Goal: Information Seeking & Learning: Learn about a topic

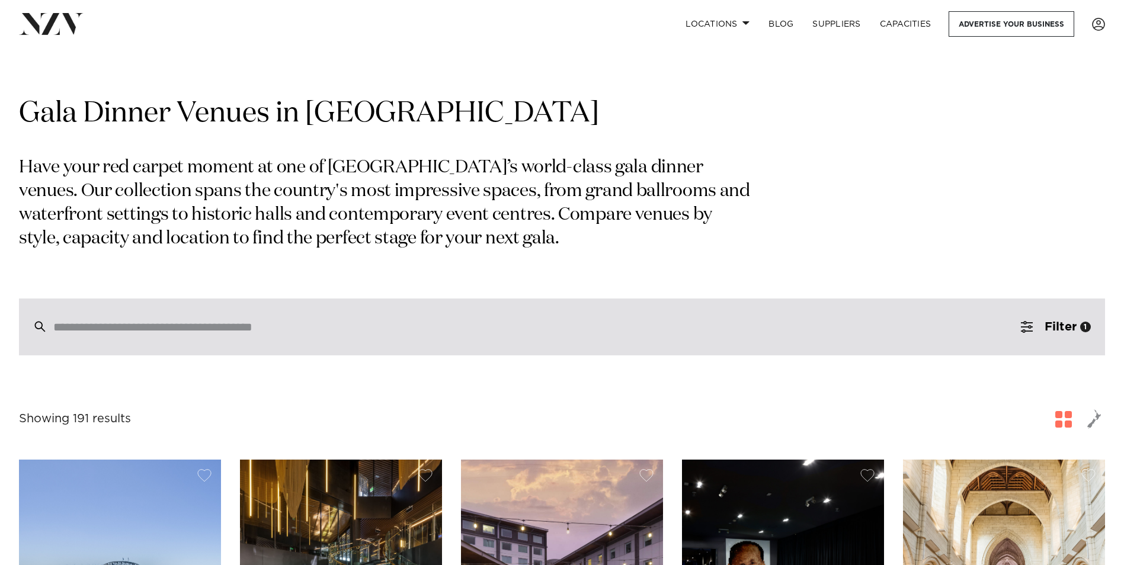
scroll to position [474, 0]
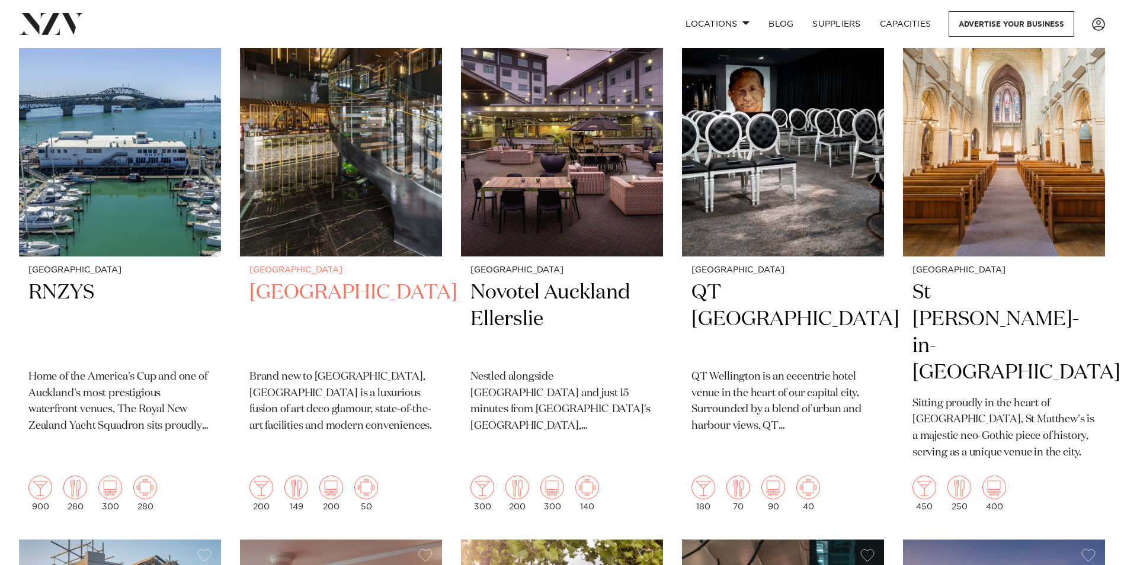
click at [379, 238] on img at bounding box center [341, 121] width 202 height 271
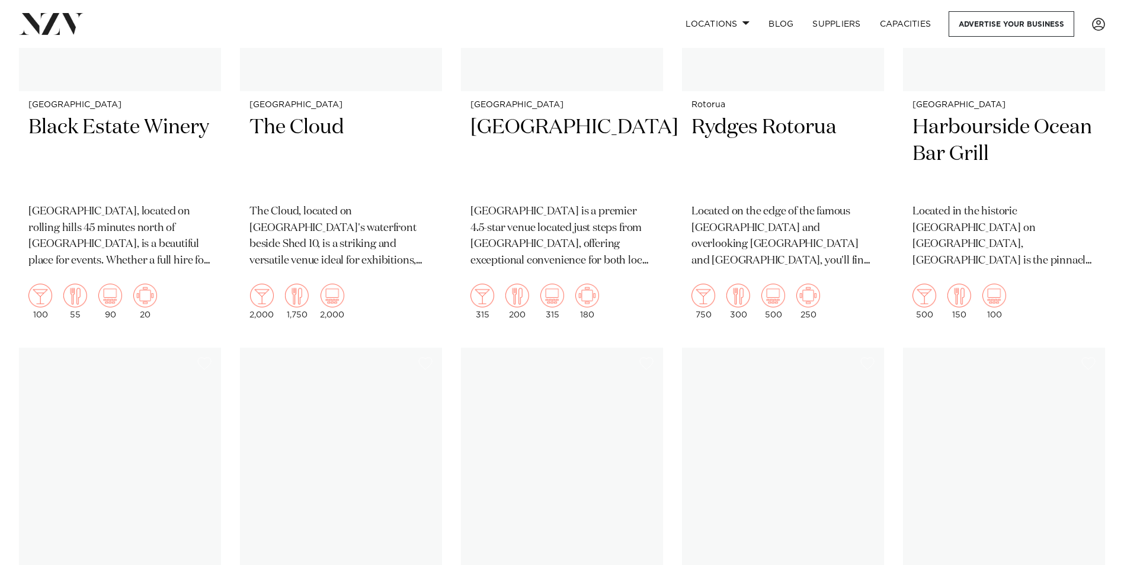
scroll to position [16505, 0]
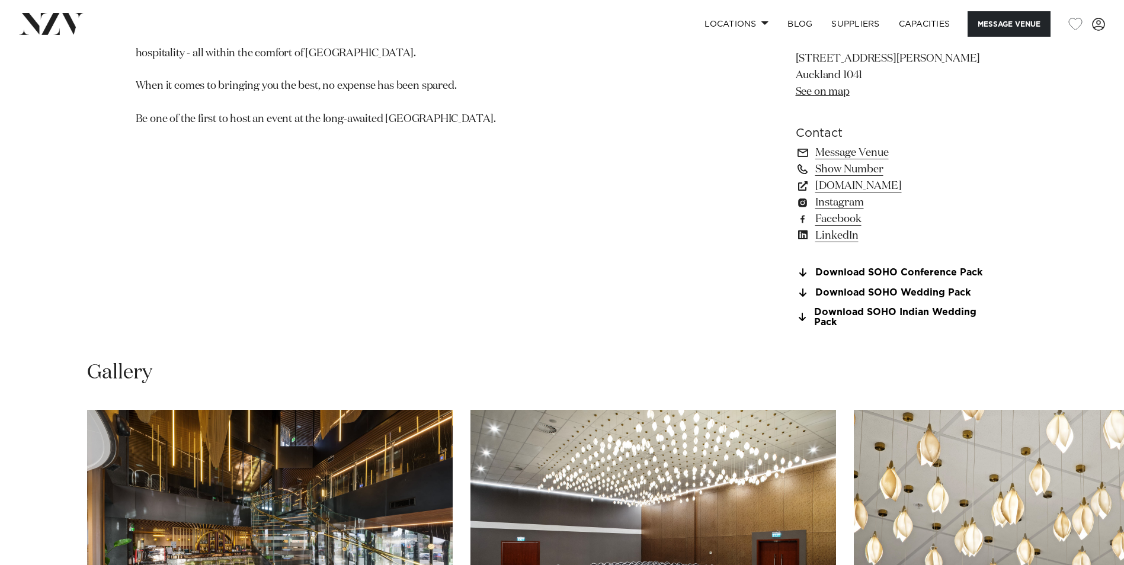
scroll to position [1423, 0]
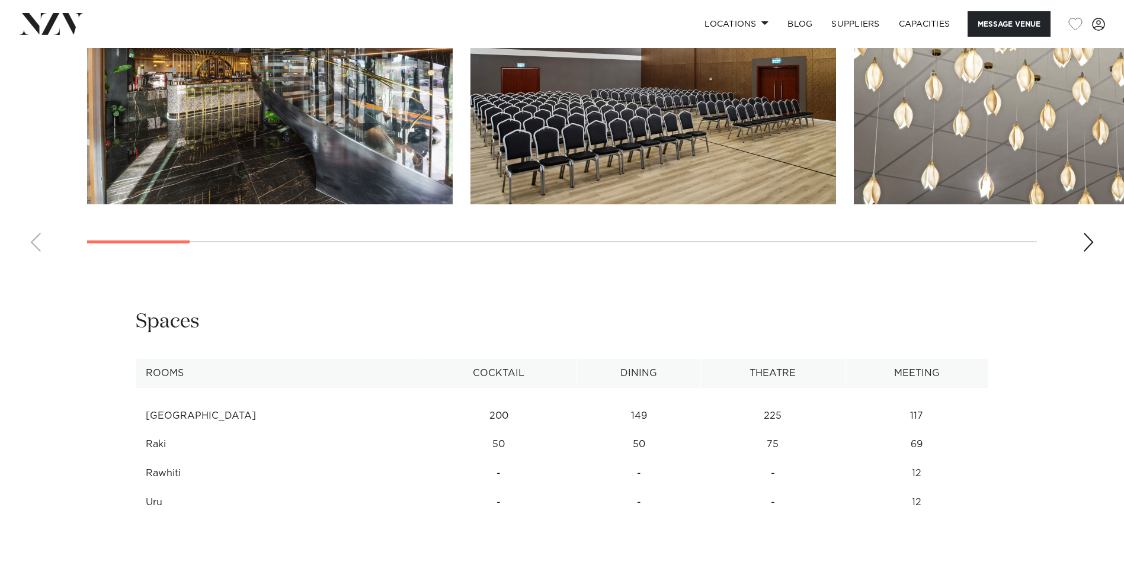
click at [1096, 246] on swiper-container at bounding box center [562, 98] width 1124 height 325
click at [1091, 246] on div "Next slide" at bounding box center [1089, 242] width 12 height 19
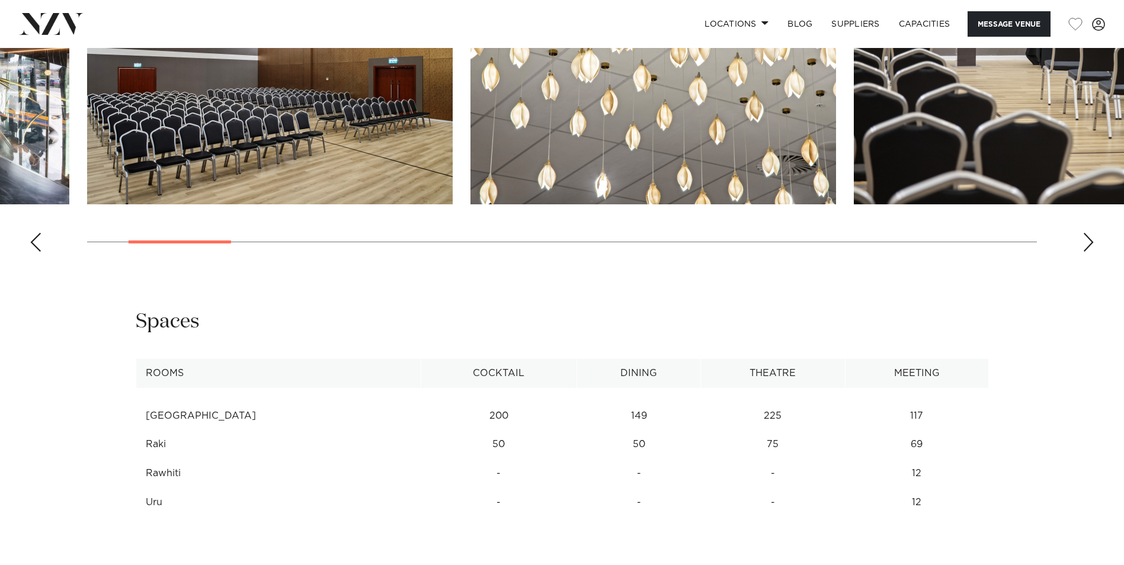
scroll to position [1226, 0]
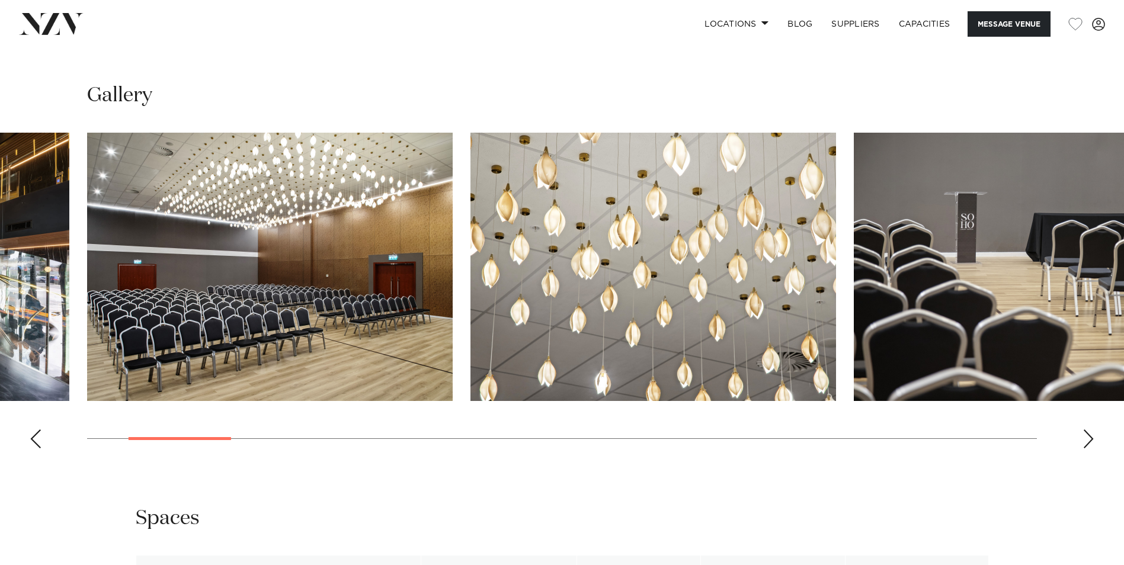
click at [1096, 436] on swiper-container at bounding box center [562, 295] width 1124 height 325
click at [1078, 435] on swiper-container at bounding box center [562, 295] width 1124 height 325
click at [1088, 431] on div "Next slide" at bounding box center [1089, 439] width 12 height 19
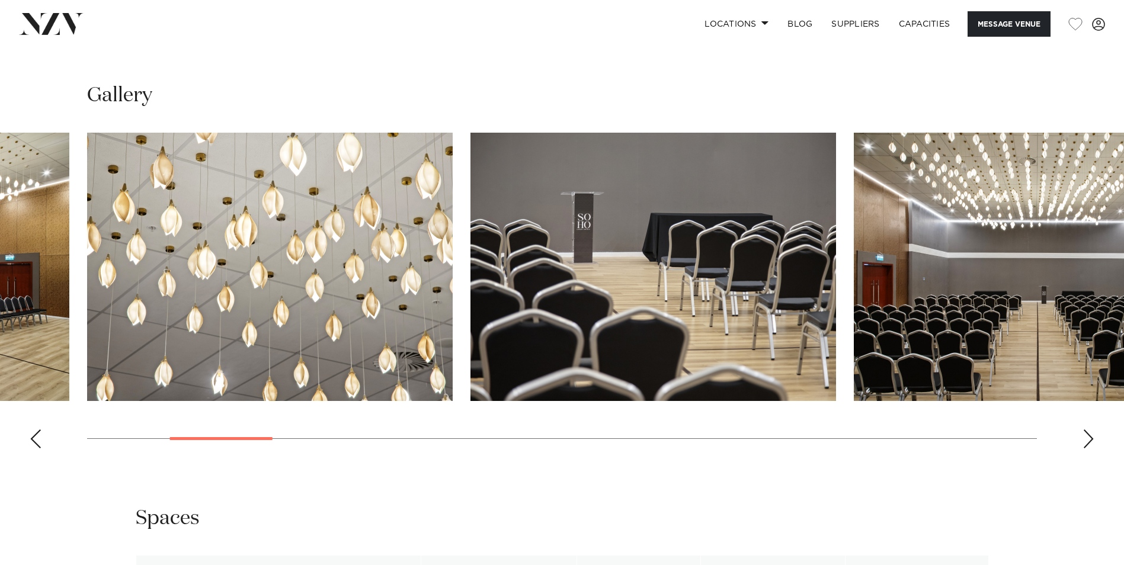
click at [1088, 431] on div "Next slide" at bounding box center [1089, 439] width 12 height 19
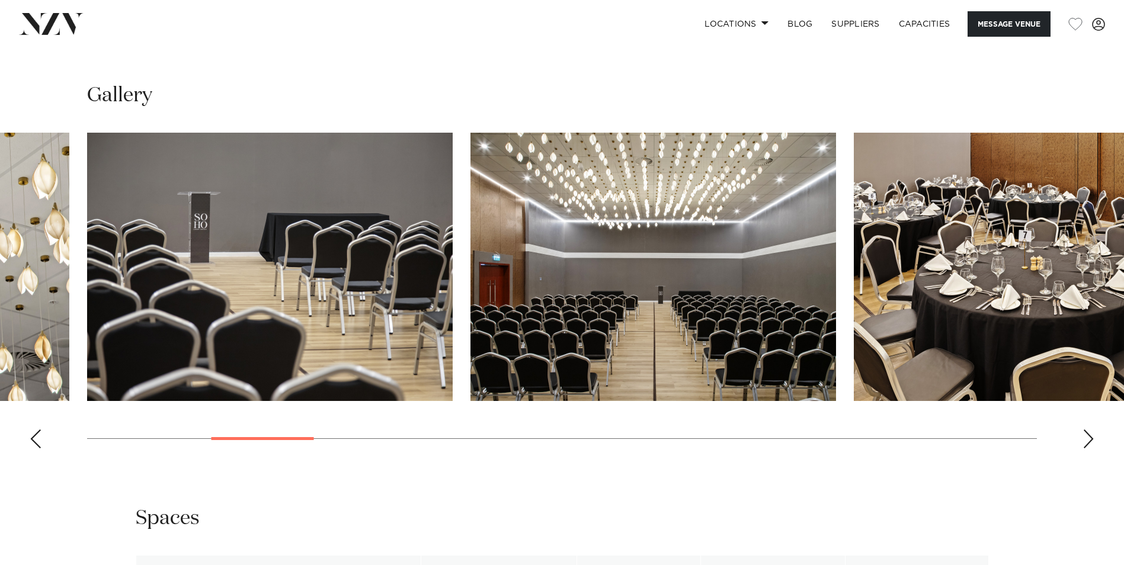
click at [1088, 431] on div "Next slide" at bounding box center [1089, 439] width 12 height 19
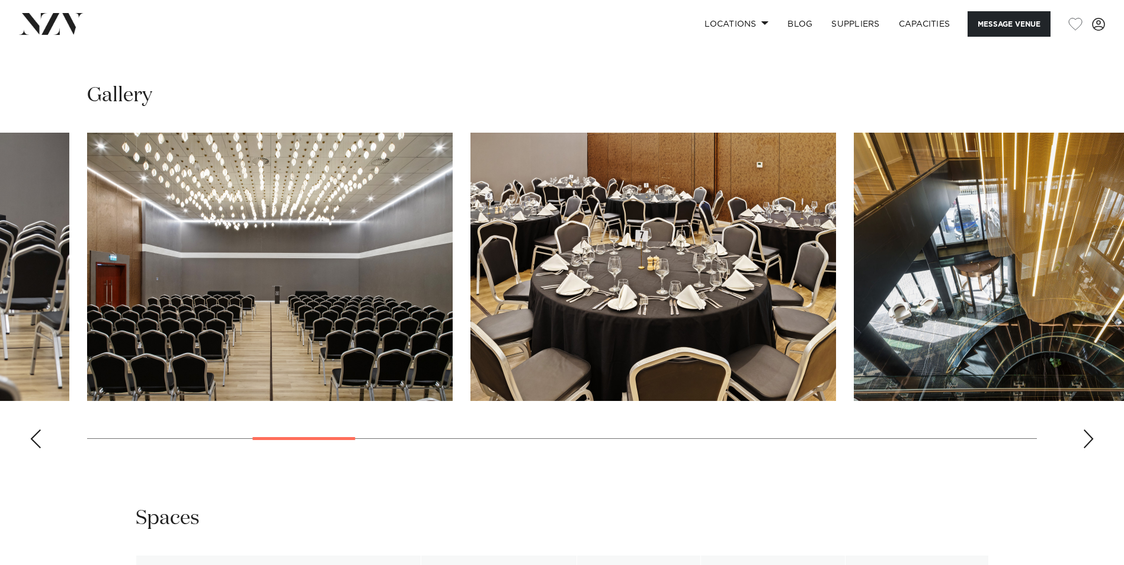
click at [1088, 431] on div "Next slide" at bounding box center [1089, 439] width 12 height 19
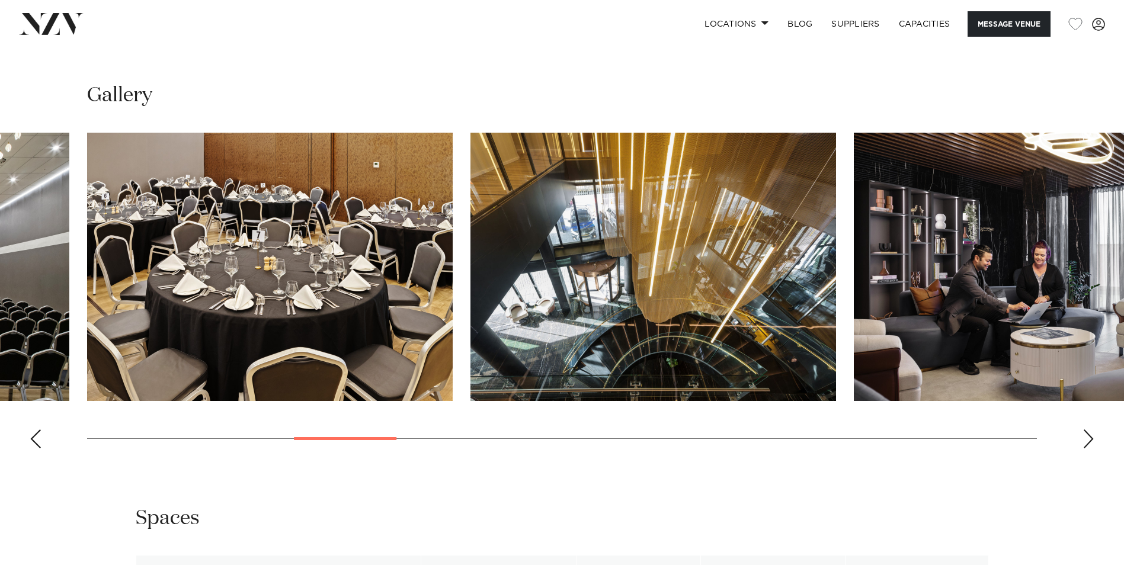
click at [1088, 431] on div "Next slide" at bounding box center [1089, 439] width 12 height 19
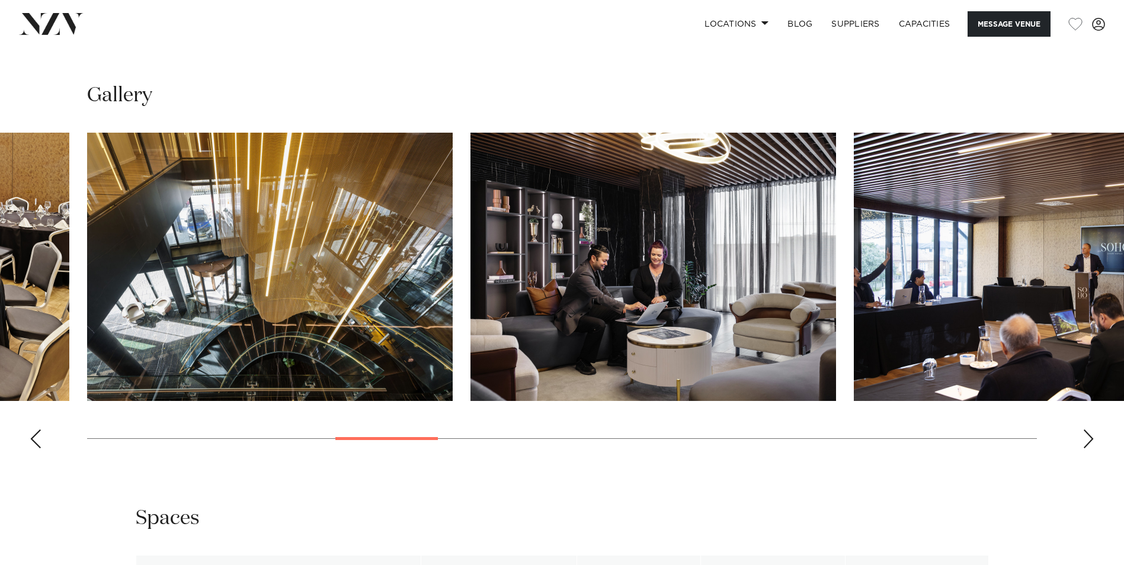
click at [1088, 431] on div "Next slide" at bounding box center [1089, 439] width 12 height 19
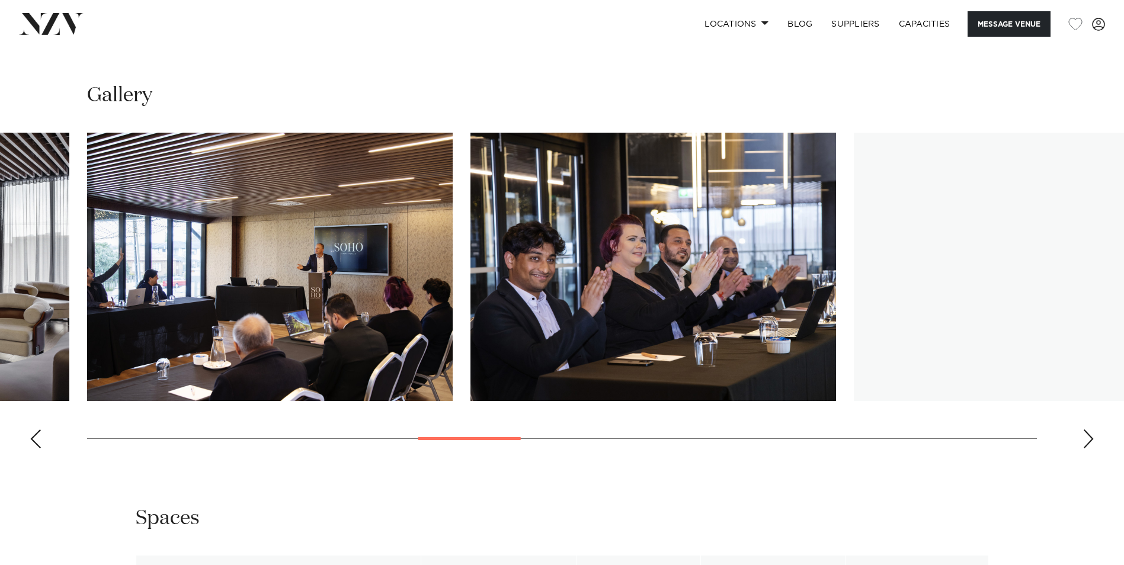
click at [1088, 431] on div "Next slide" at bounding box center [1089, 439] width 12 height 19
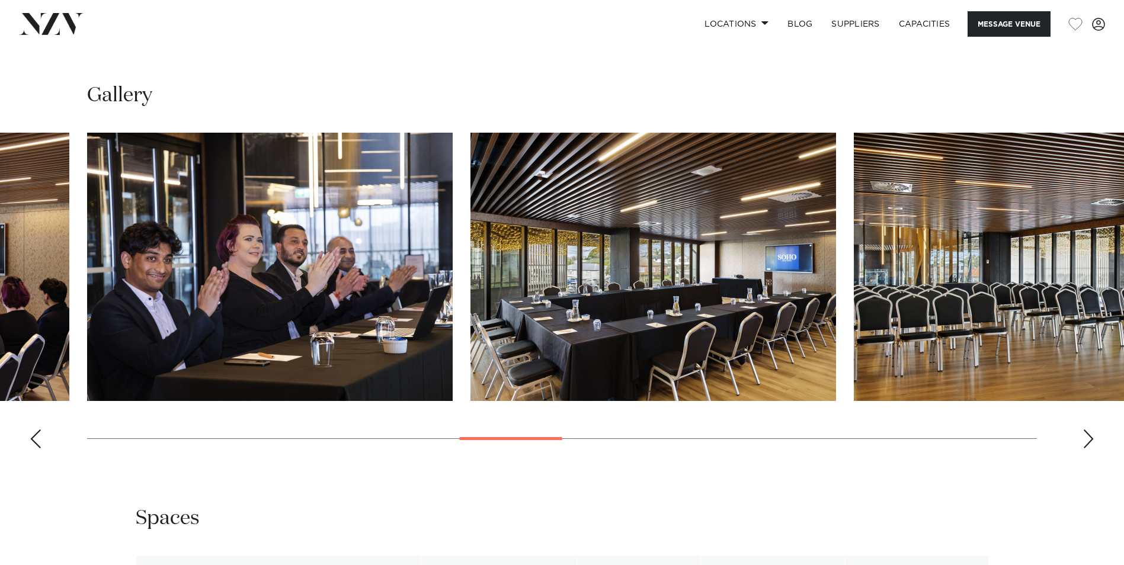
click at [1088, 431] on div "Next slide" at bounding box center [1089, 439] width 12 height 19
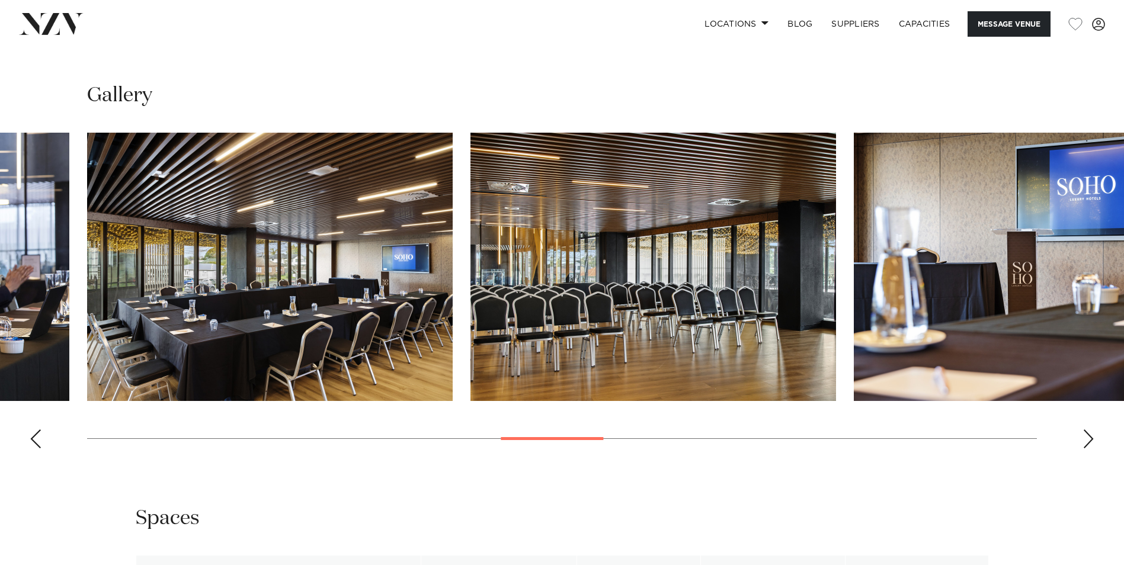
click at [1088, 431] on div "Next slide" at bounding box center [1089, 439] width 12 height 19
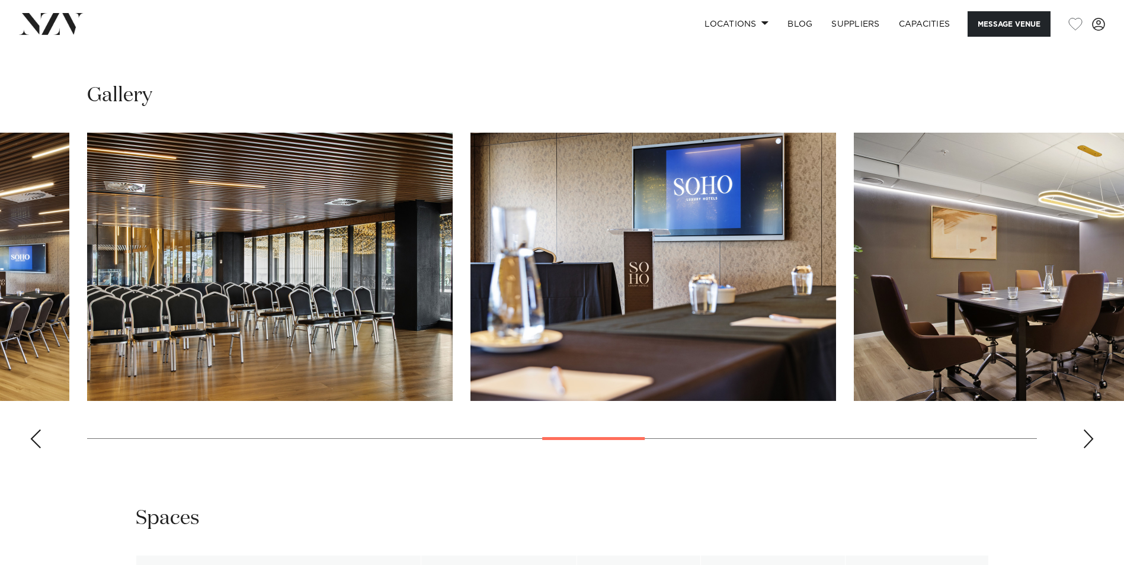
click at [1088, 431] on div "Next slide" at bounding box center [1089, 439] width 12 height 19
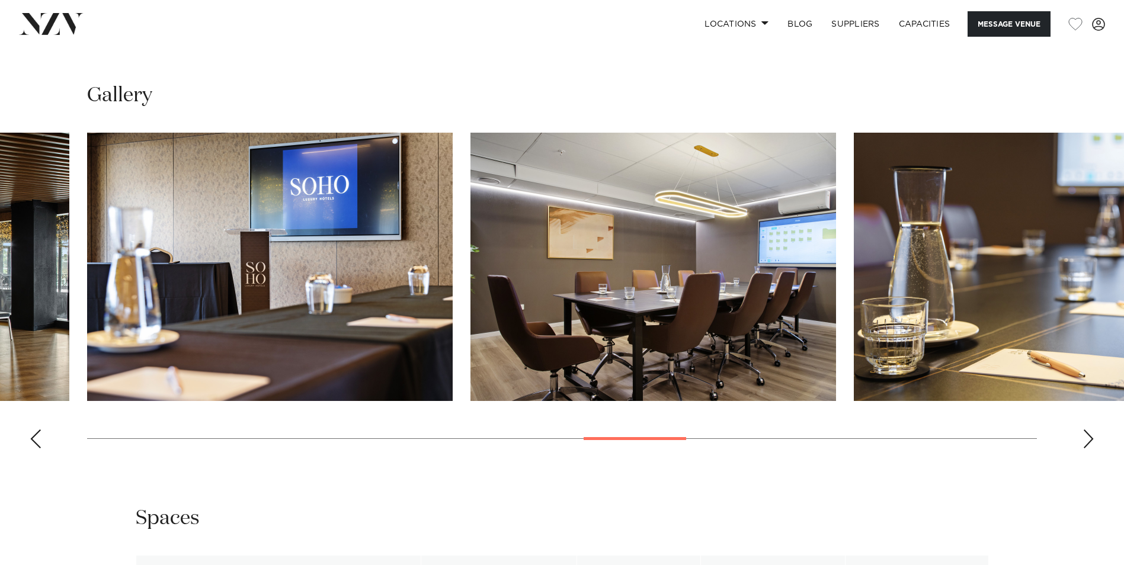
click at [1088, 431] on div "Next slide" at bounding box center [1089, 439] width 12 height 19
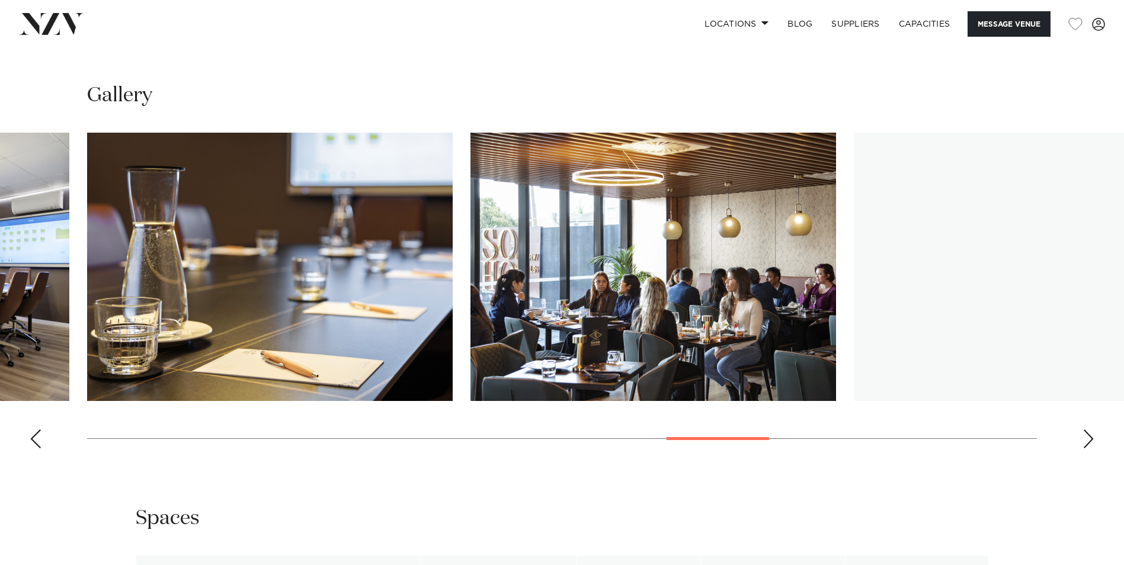
click at [1088, 431] on div "Next slide" at bounding box center [1089, 439] width 12 height 19
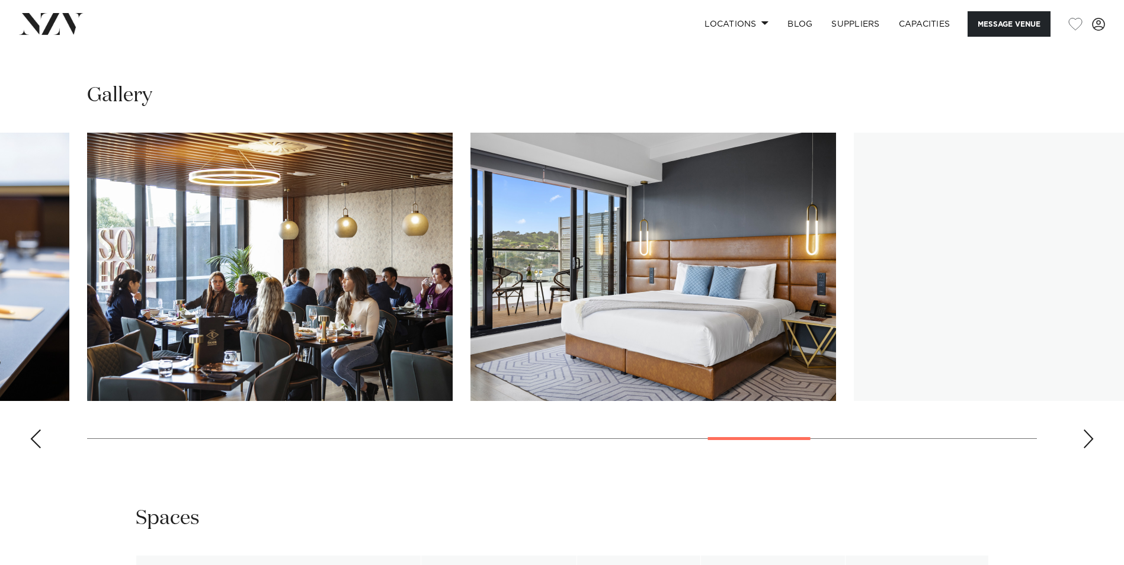
click at [1088, 431] on div "Next slide" at bounding box center [1089, 439] width 12 height 19
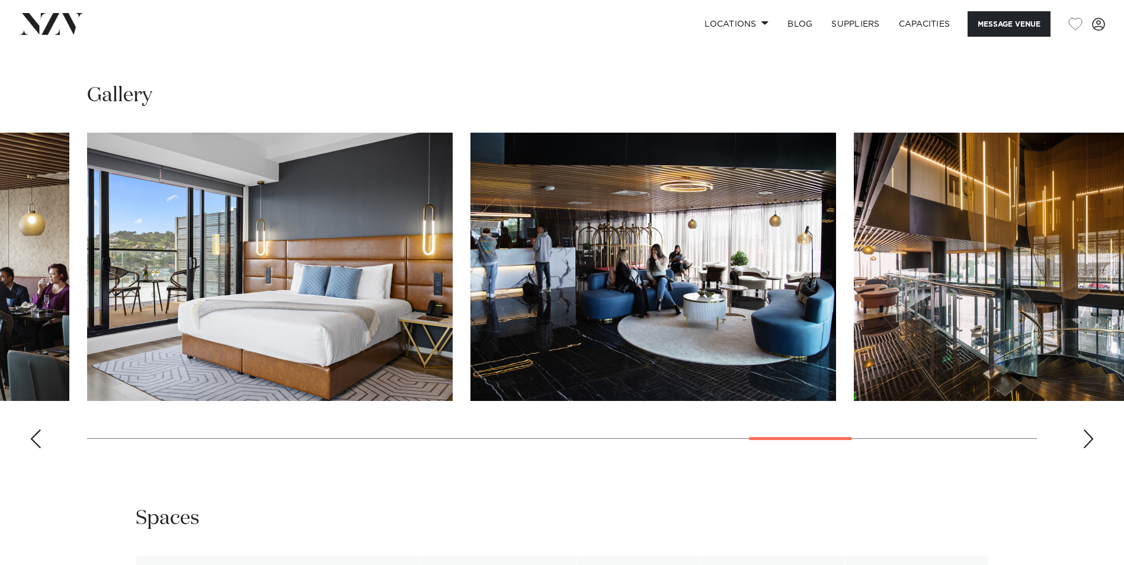
click at [1088, 431] on div "Next slide" at bounding box center [1089, 439] width 12 height 19
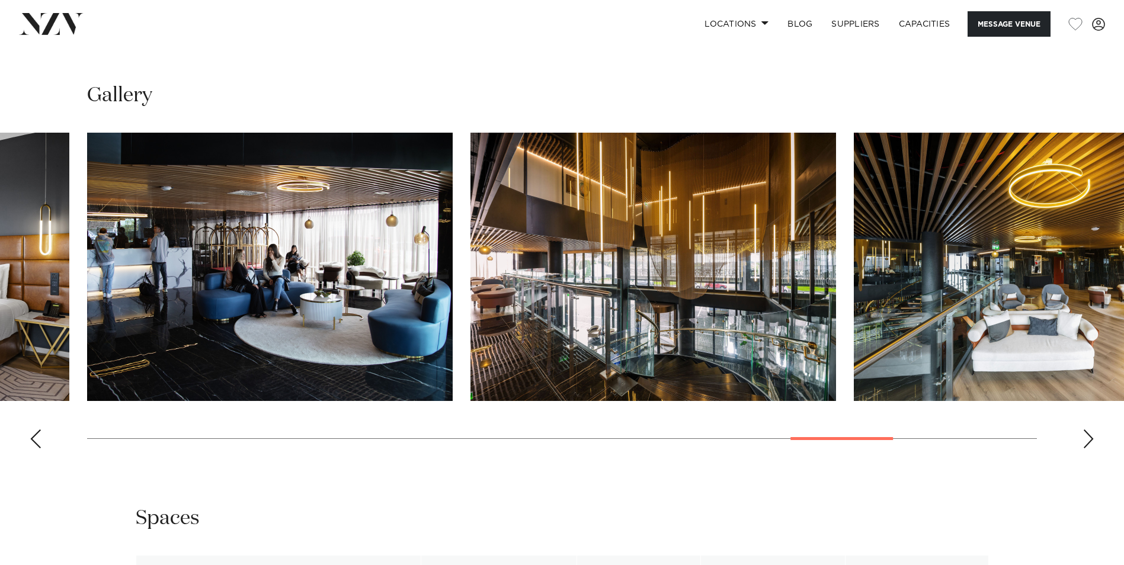
click at [1088, 431] on div "Next slide" at bounding box center [1089, 439] width 12 height 19
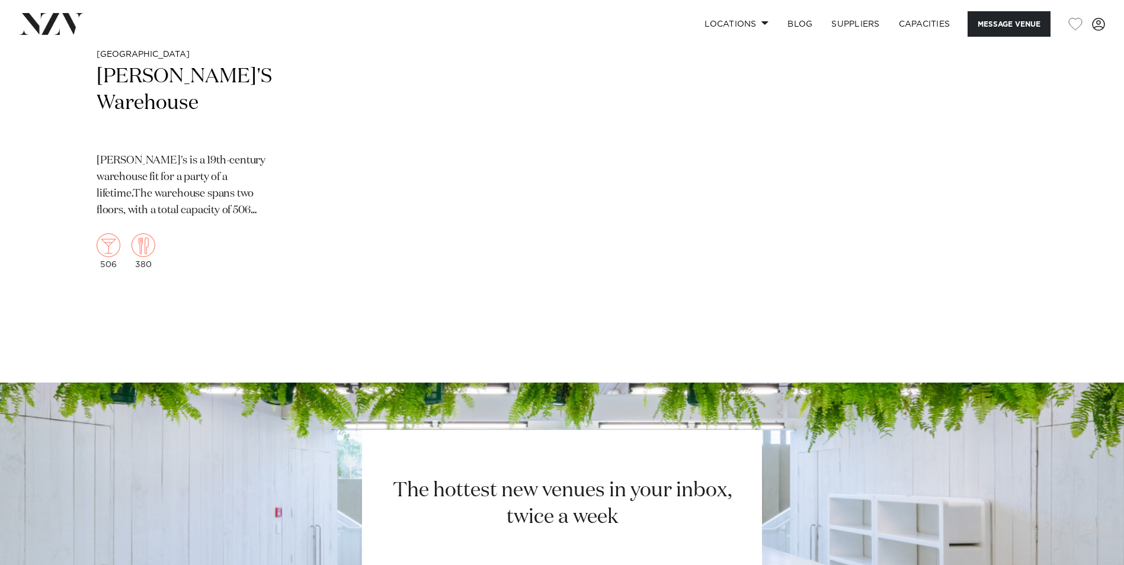
scroll to position [1423, 0]
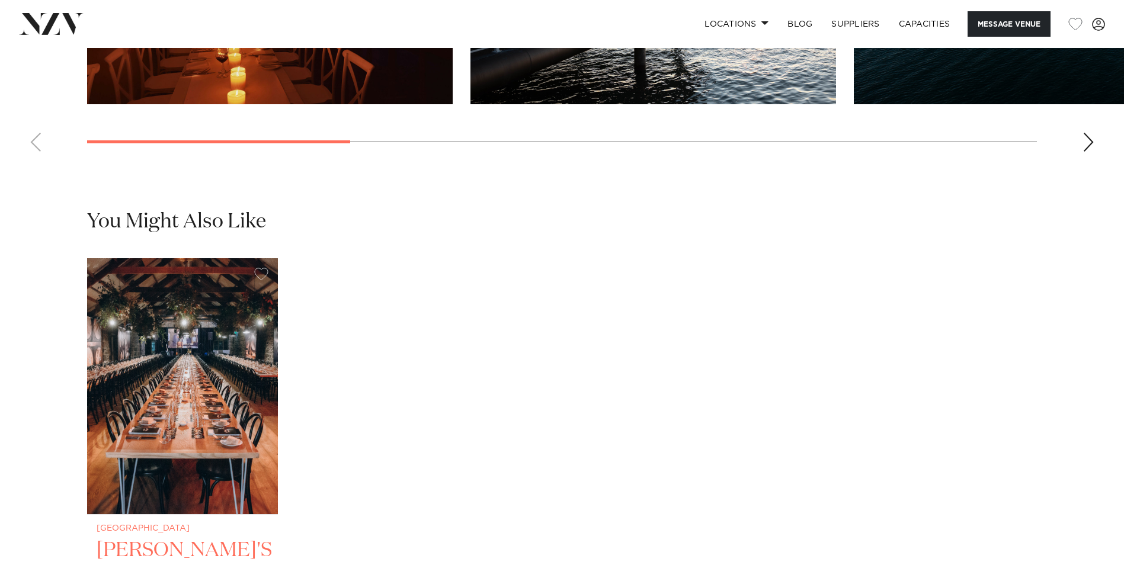
click at [218, 357] on img "1 / 1" at bounding box center [182, 386] width 191 height 256
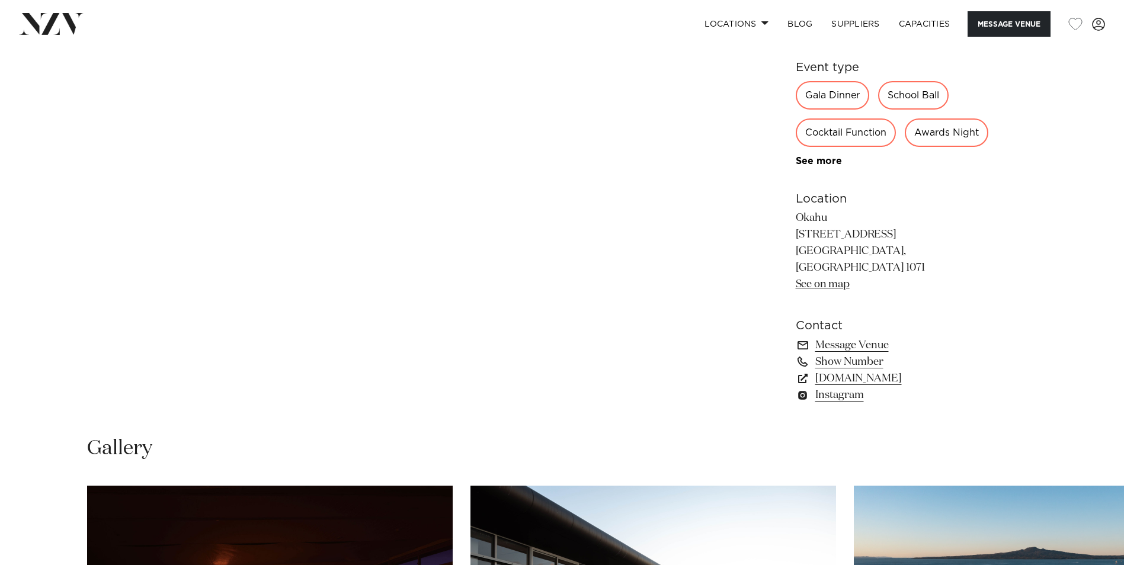
scroll to position [0, 0]
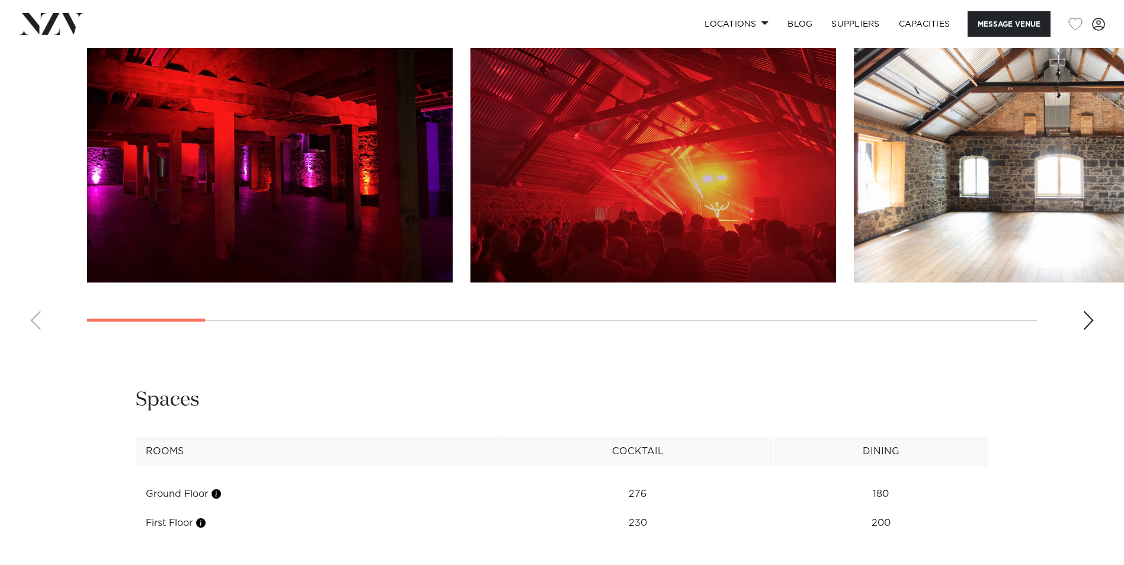
scroll to position [1204, 0]
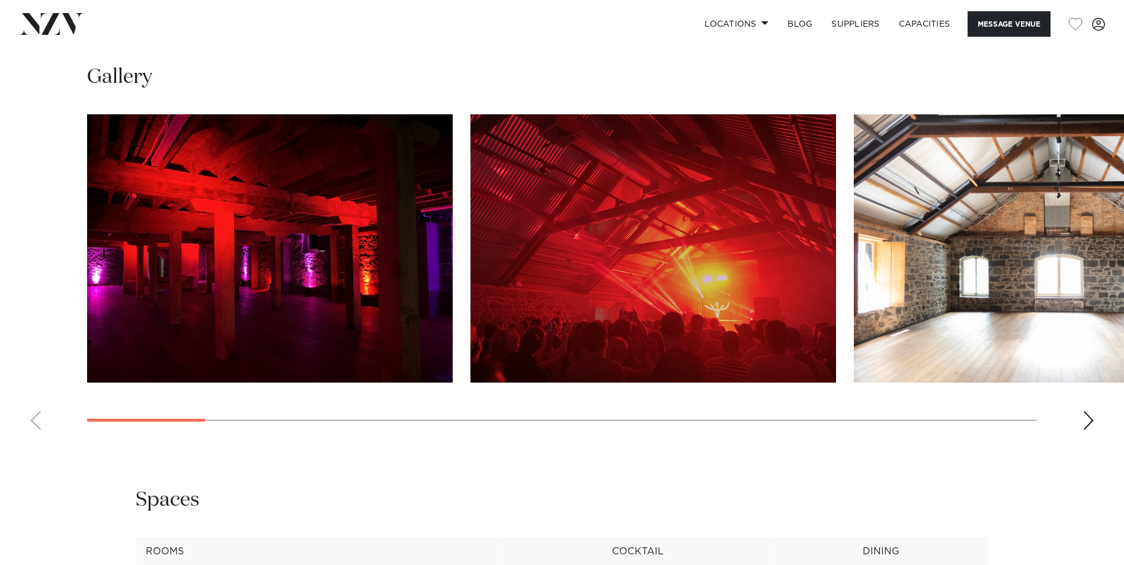
click at [1089, 430] on div "Next slide" at bounding box center [1089, 420] width 12 height 19
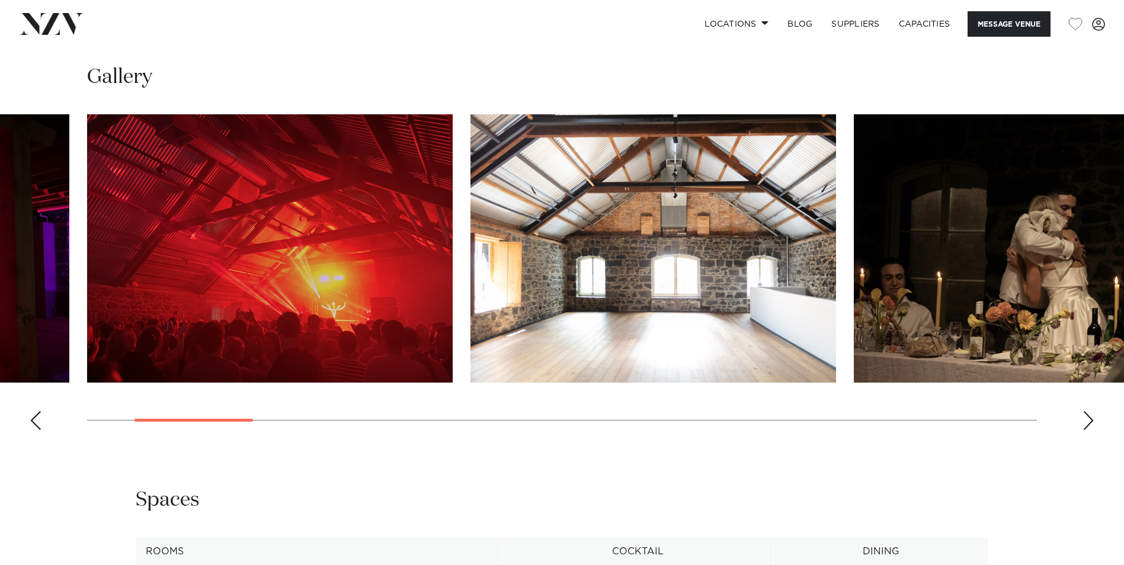
click at [1087, 430] on div "Next slide" at bounding box center [1089, 420] width 12 height 19
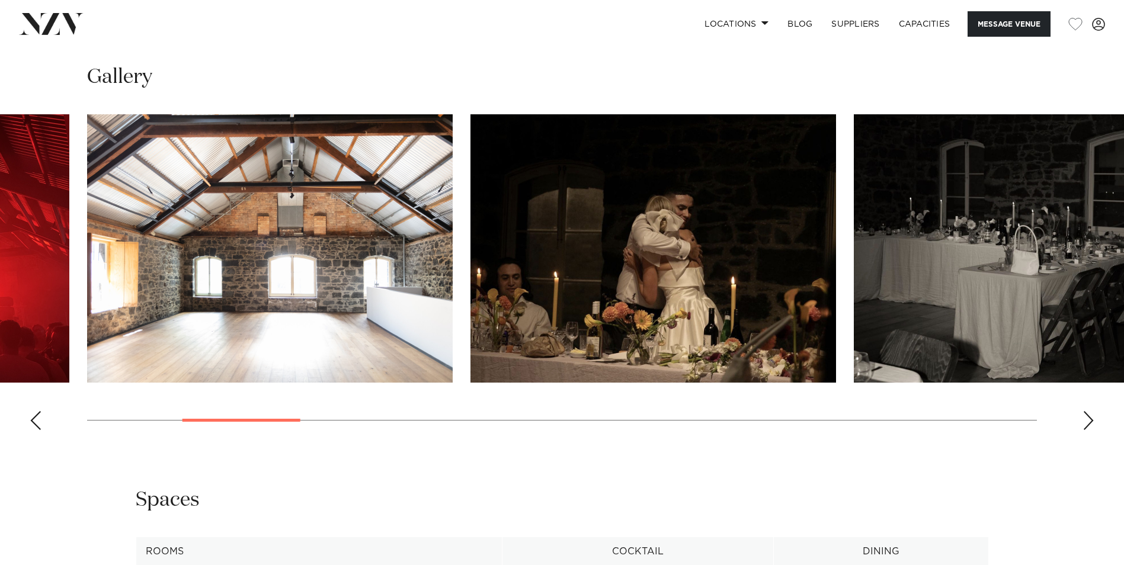
click at [1087, 430] on div "Next slide" at bounding box center [1089, 420] width 12 height 19
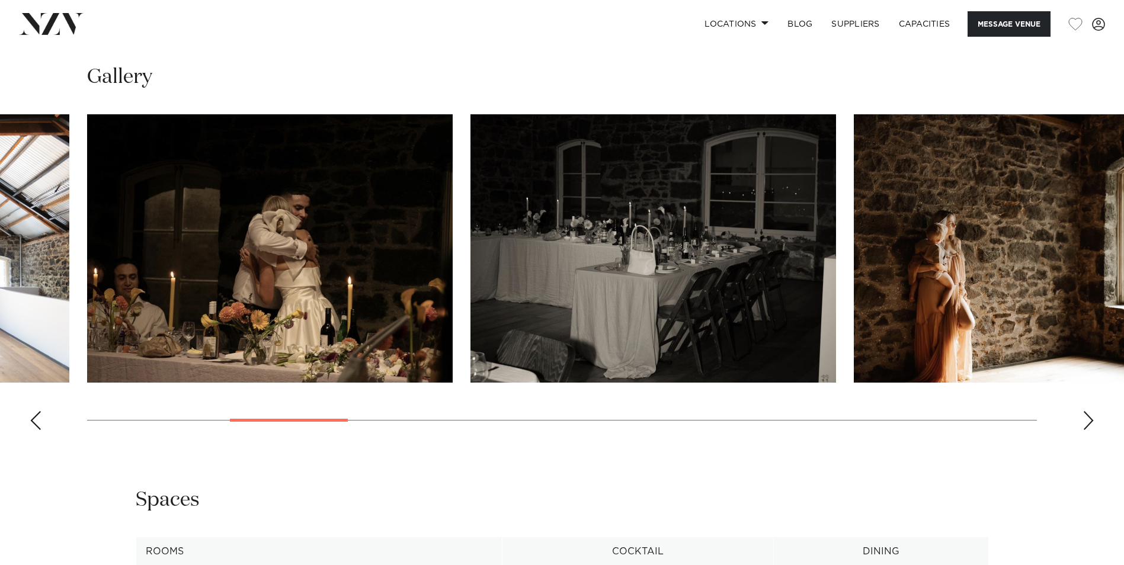
click at [1087, 430] on div "Next slide" at bounding box center [1089, 420] width 12 height 19
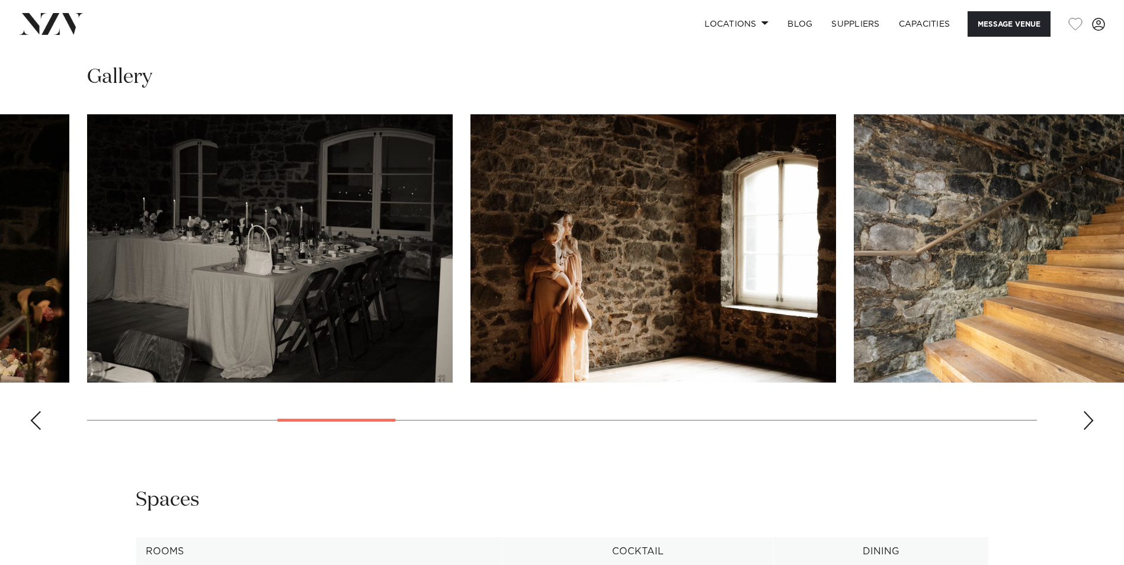
click at [1087, 430] on div "Next slide" at bounding box center [1089, 420] width 12 height 19
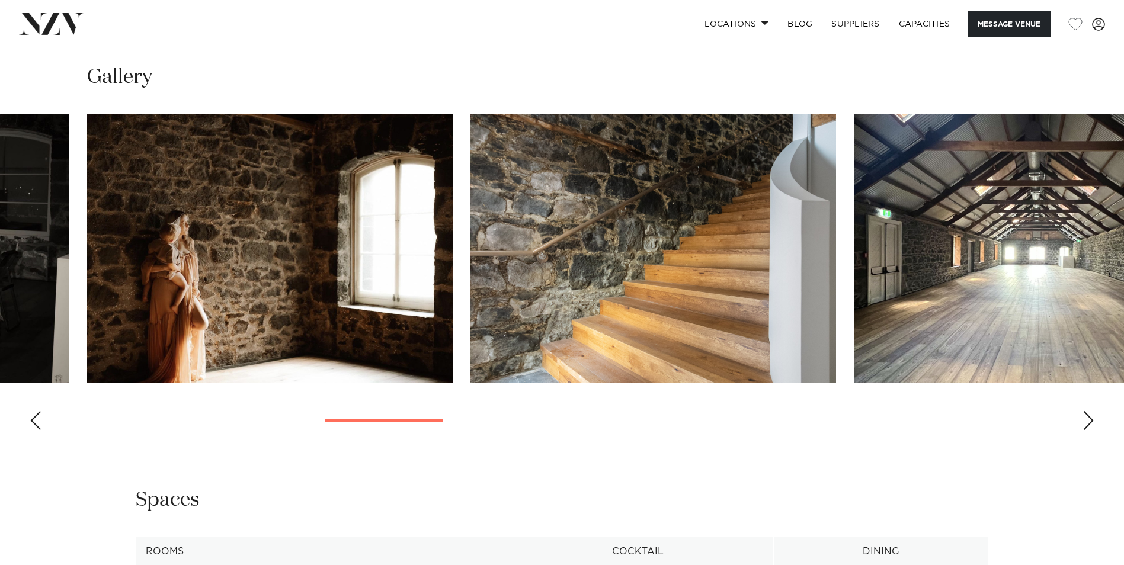
click at [1087, 430] on div "Next slide" at bounding box center [1089, 420] width 12 height 19
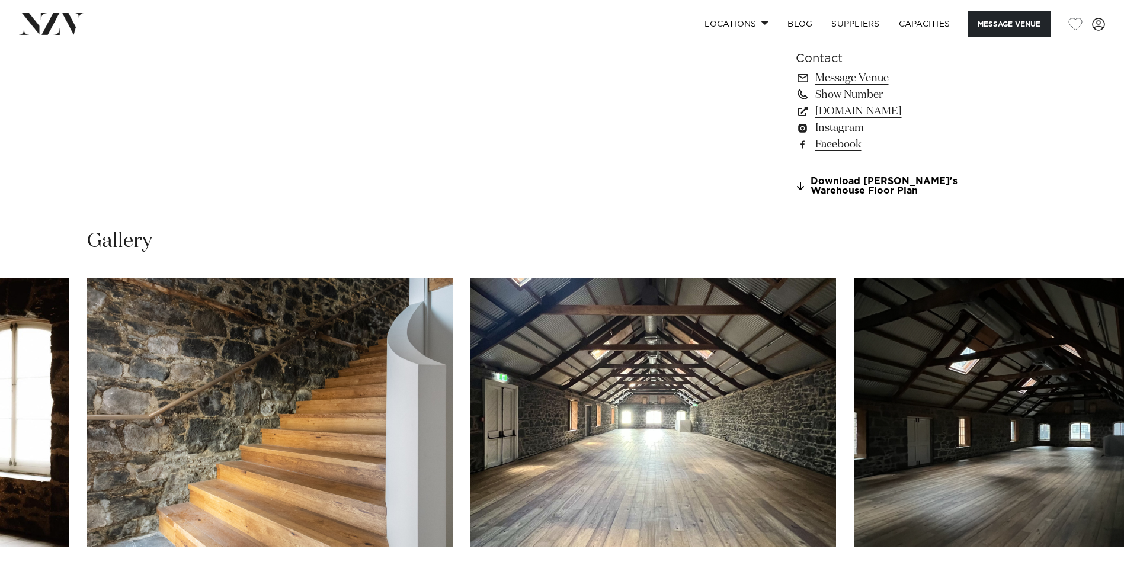
scroll to position [1033, 0]
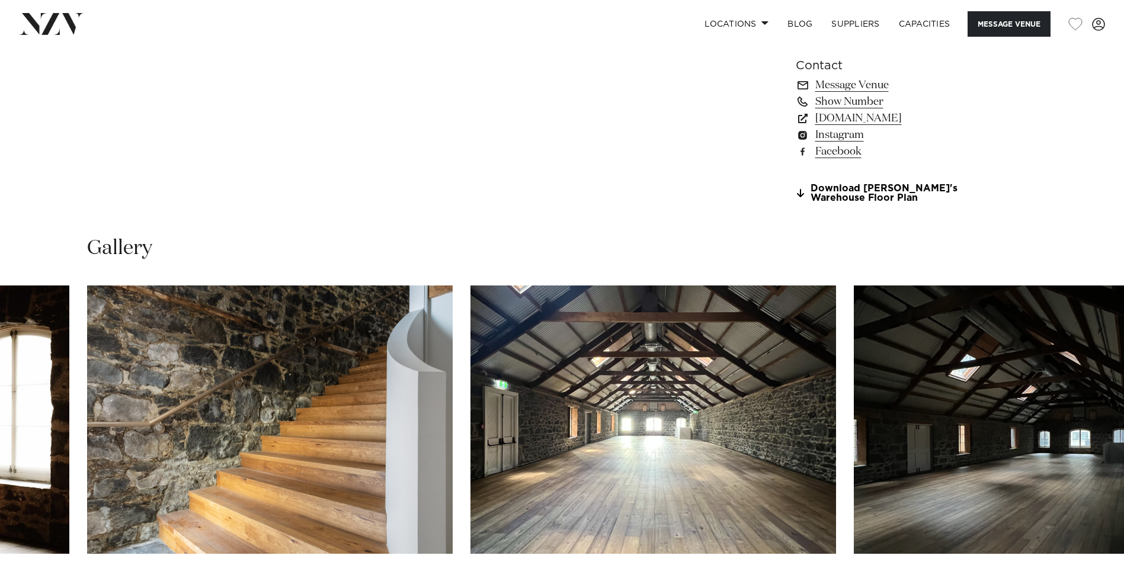
click at [636, 376] on img "8 / 20" at bounding box center [654, 420] width 366 height 269
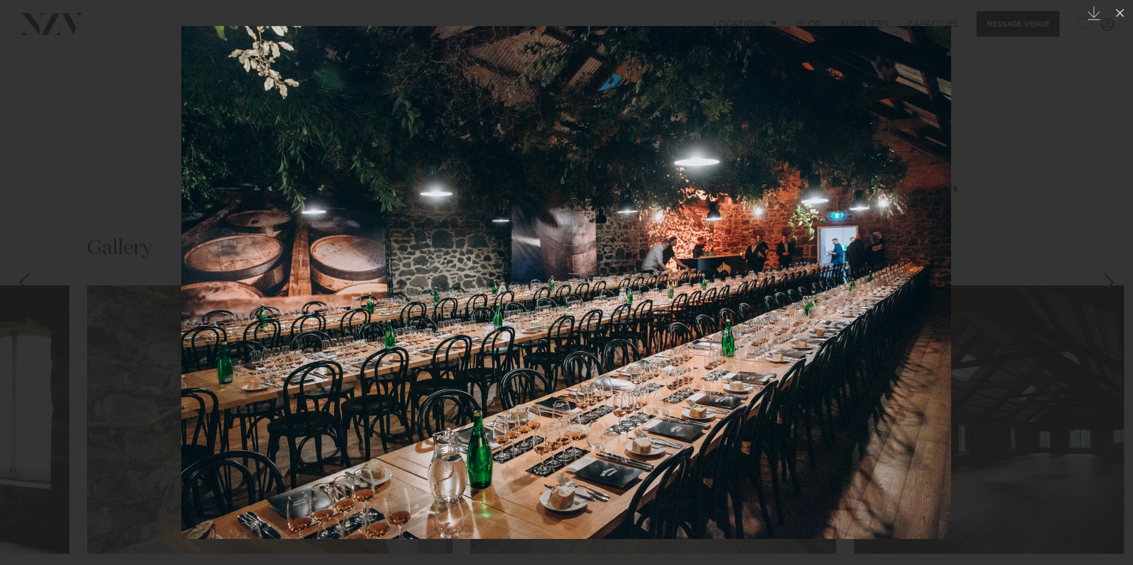
click at [1047, 226] on div at bounding box center [566, 282] width 1133 height 565
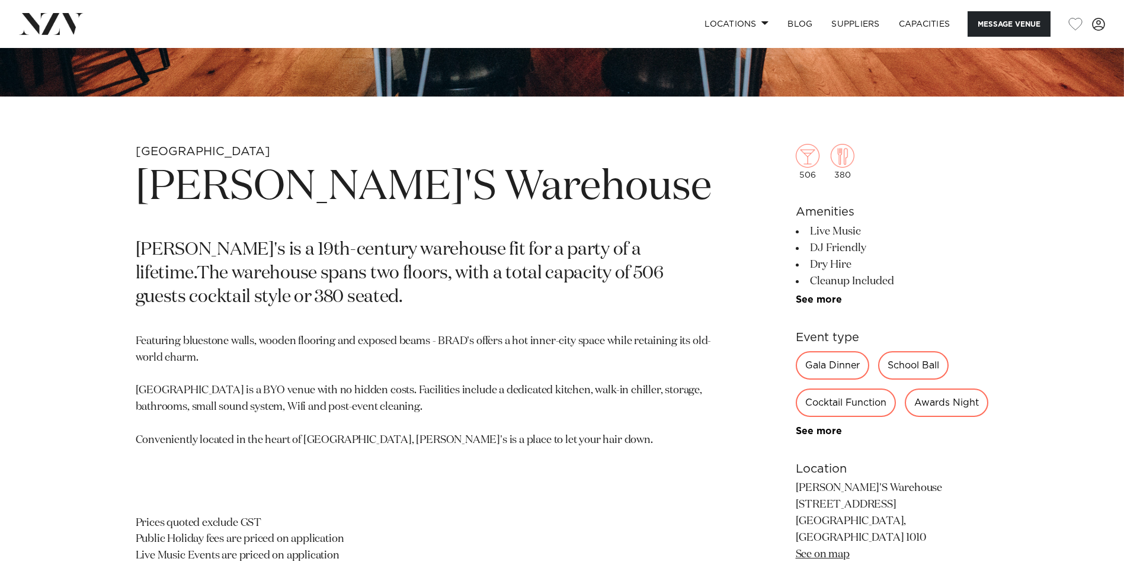
scroll to position [489, 0]
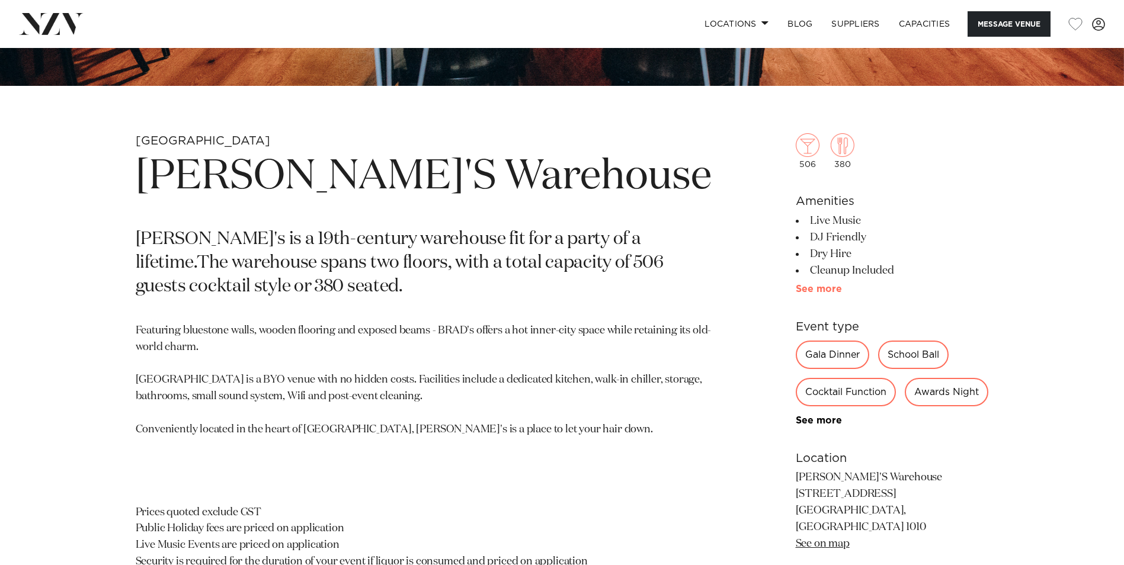
click at [830, 285] on link "See more" at bounding box center [842, 289] width 92 height 9
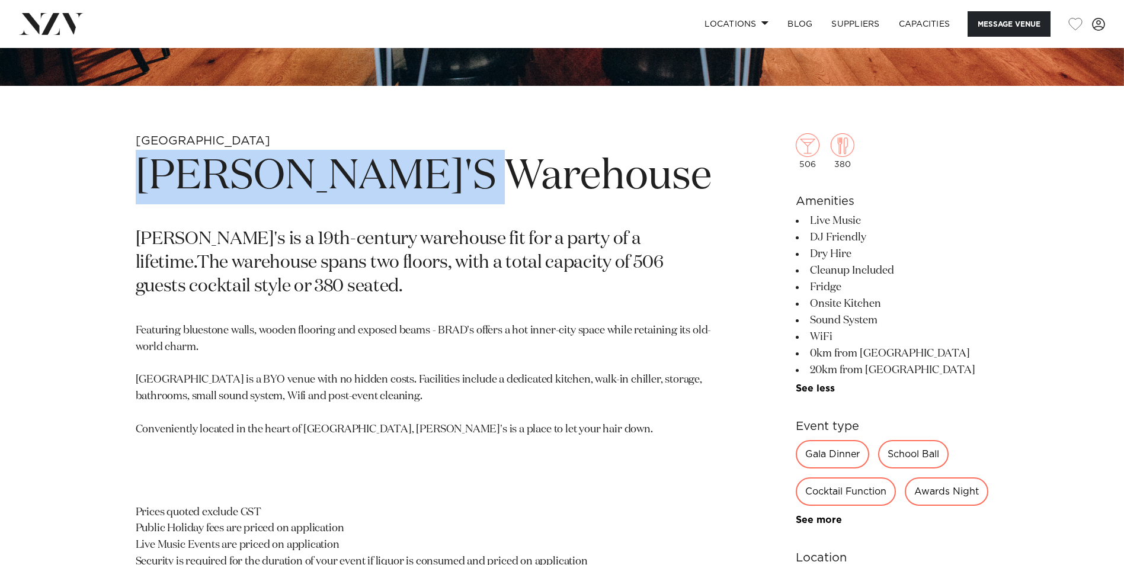
drag, startPoint x: 574, startPoint y: 180, endPoint x: 129, endPoint y: 172, distance: 445.8
click at [129, 172] on div "Auckland BRAD'S Warehouse BRAD's is a 19th-century warehouse fit for a party of…" at bounding box center [562, 496] width 1009 height 727
copy h1 "BRAD'S Warehouse"
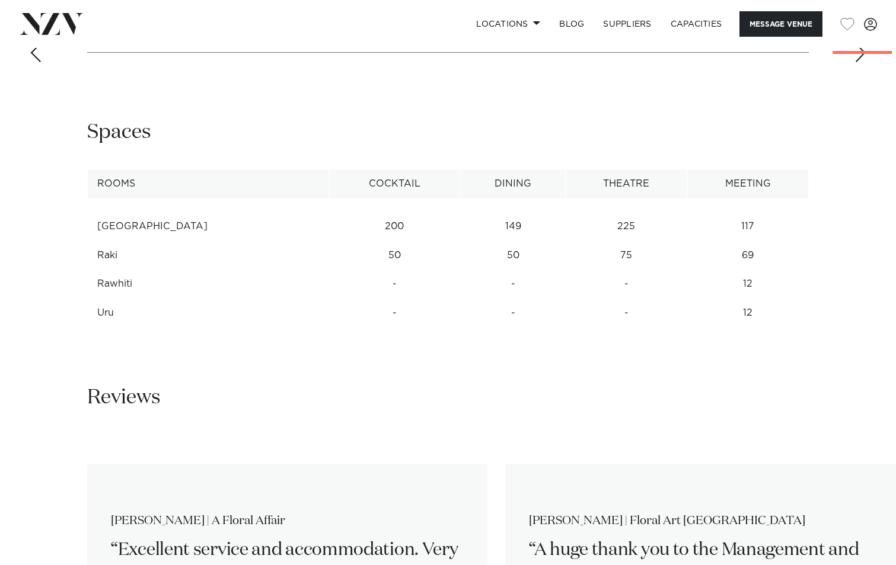
scroll to position [1031, 0]
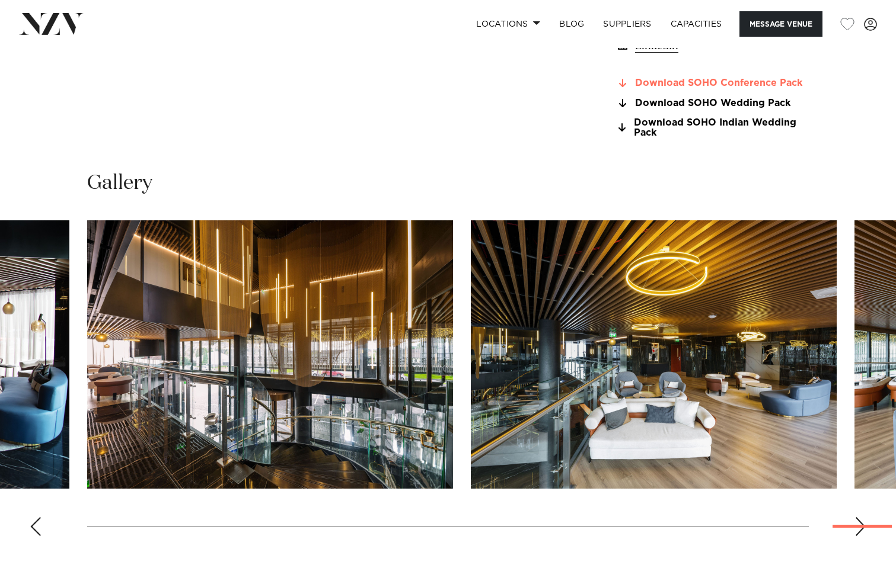
click at [758, 84] on link "Download SOHO Conference Pack" at bounding box center [711, 83] width 193 height 11
